Goal: Check status: Check status

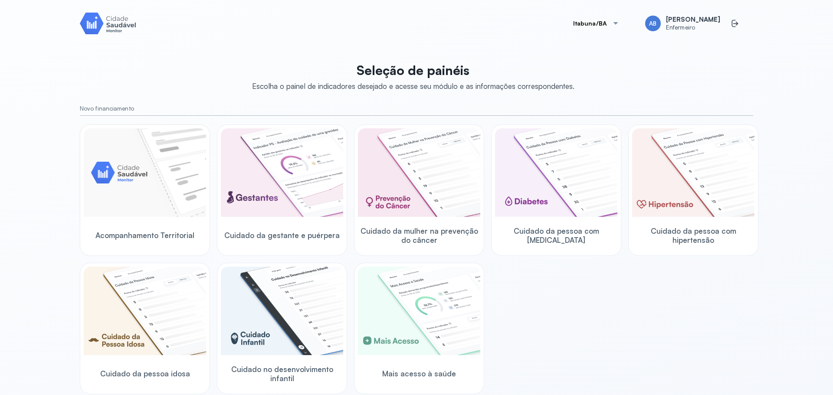
click at [152, 200] on img at bounding box center [145, 172] width 122 height 89
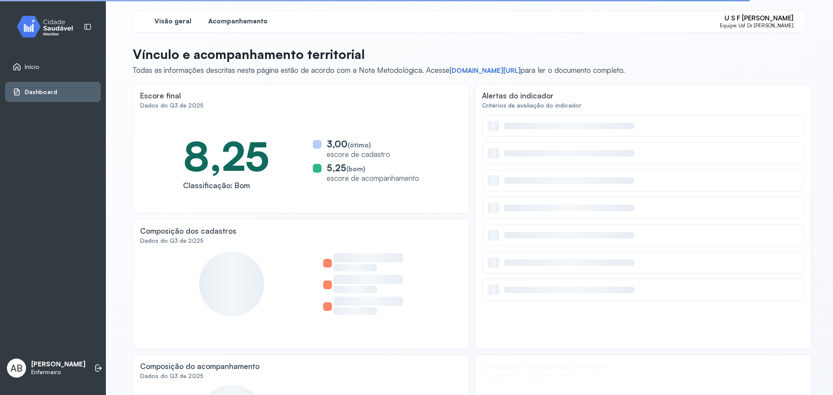
click at [211, 20] on span "Acompanhamento" at bounding box center [237, 21] width 59 height 8
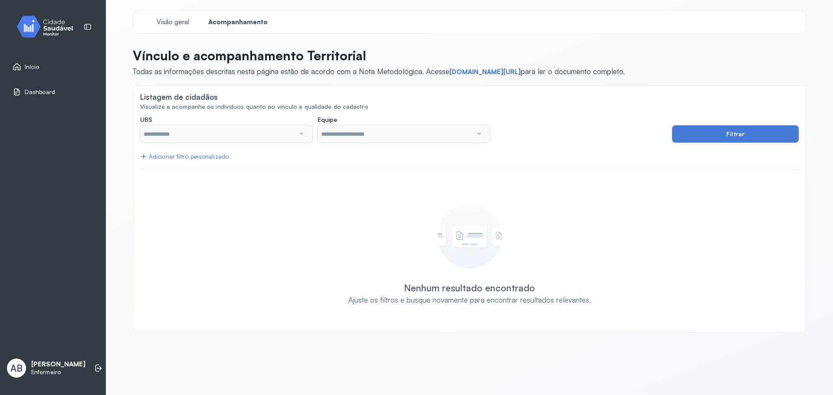
type input "**********"
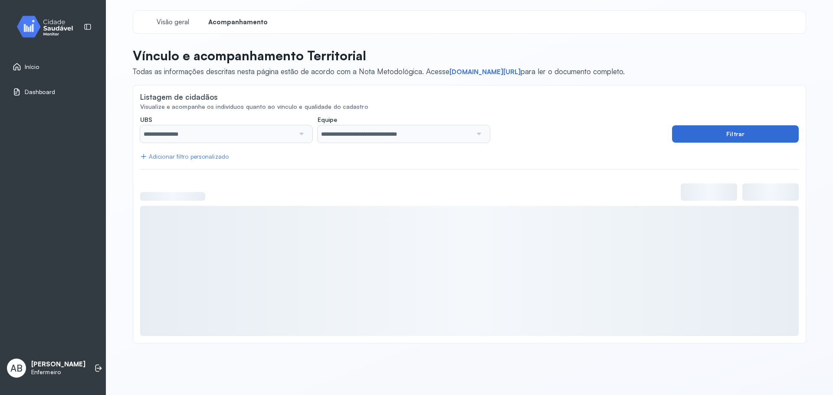
click at [763, 136] on button "Filtrar" at bounding box center [735, 133] width 127 height 17
